Goal: Information Seeking & Learning: Find specific fact

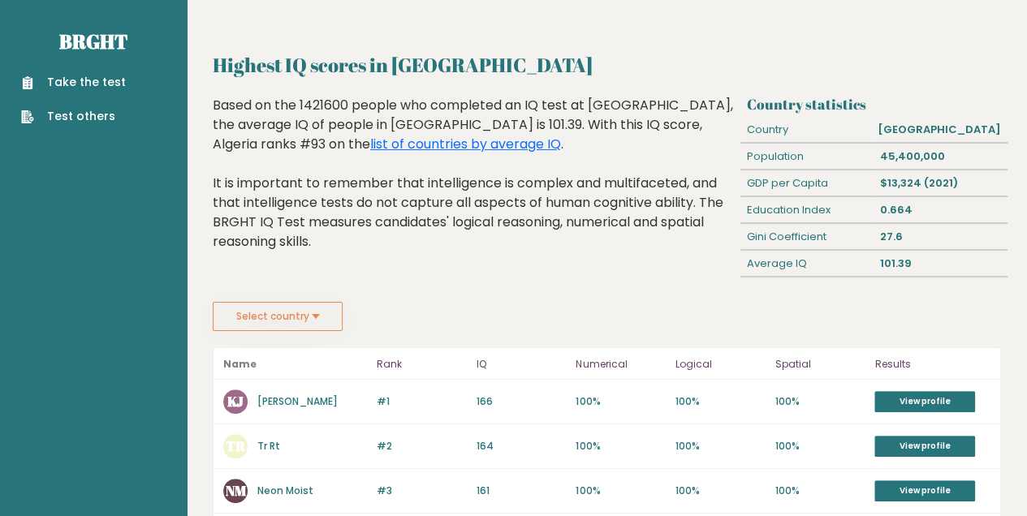
click at [308, 322] on button "Select country" at bounding box center [278, 316] width 130 height 29
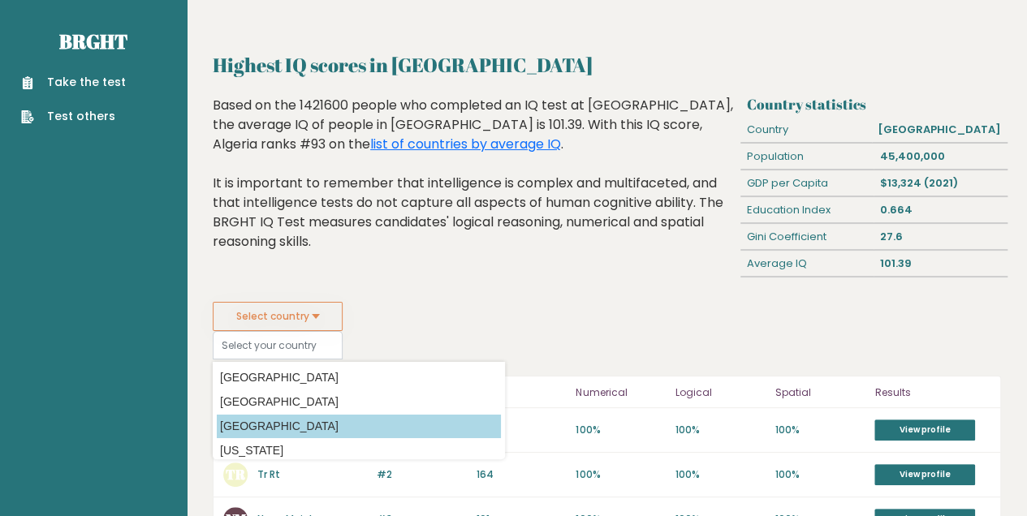
click at [283, 419] on option "[GEOGRAPHIC_DATA]" at bounding box center [359, 427] width 284 height 24
type input "[GEOGRAPHIC_DATA]"
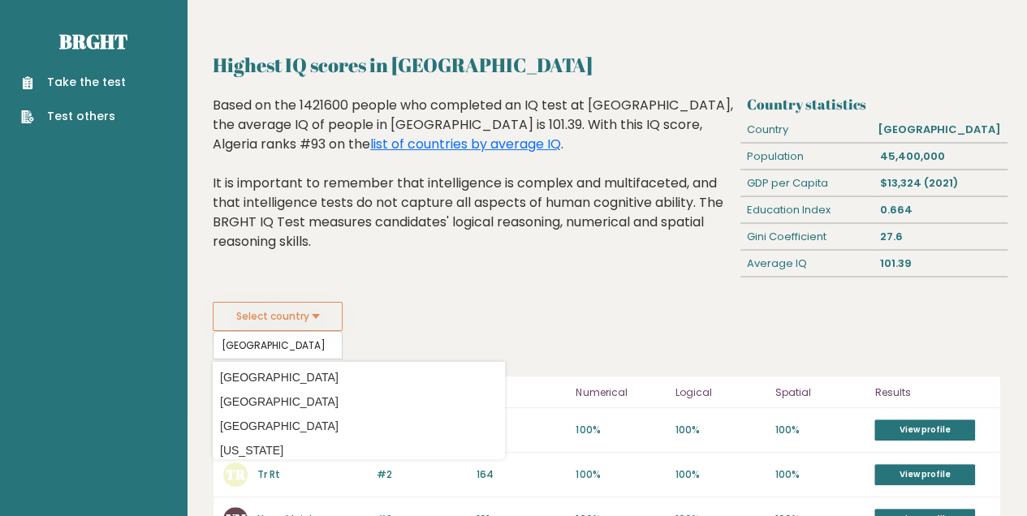
click at [283, 423] on link "[PERSON_NAME]" at bounding box center [297, 430] width 80 height 14
